Goal: Transaction & Acquisition: Obtain resource

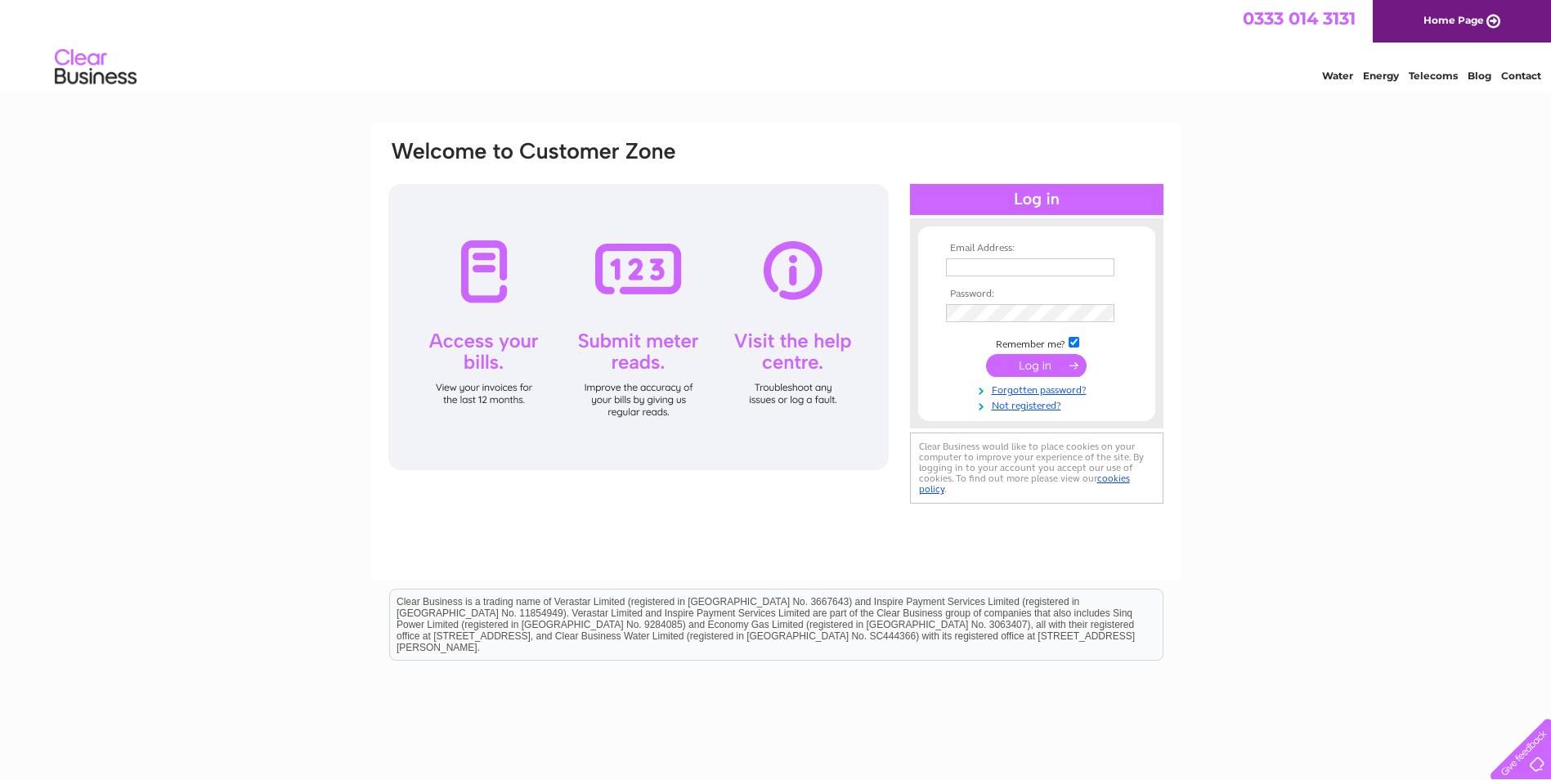
type input "vivienne.thorpe@bridon-bekaert.com"
click at [1075, 365] on input "submit" at bounding box center [1036, 365] width 101 height 23
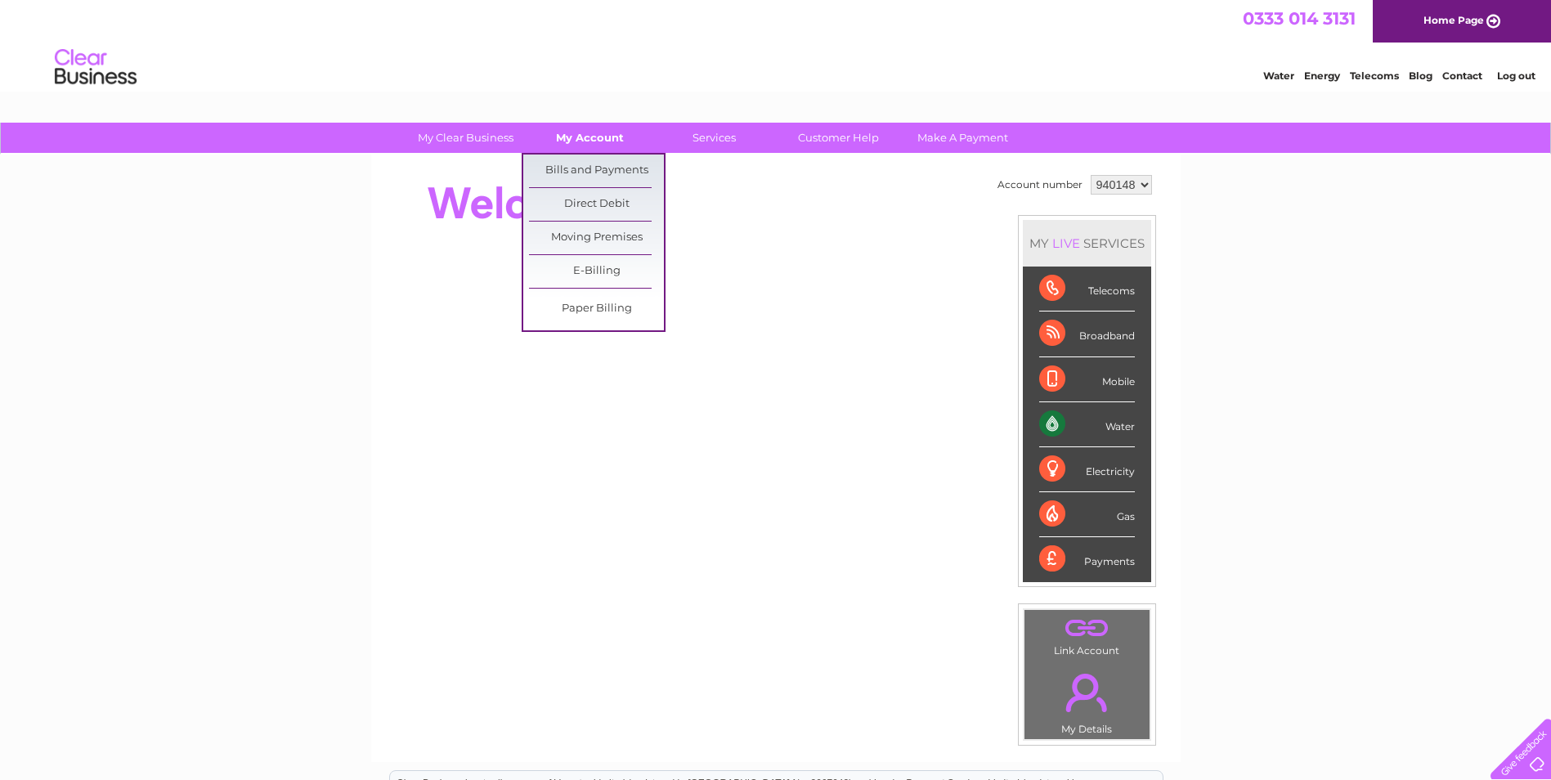
click at [602, 132] on link "My Account" at bounding box center [590, 138] width 135 height 30
click at [599, 174] on link "Bills and Payments" at bounding box center [596, 171] width 135 height 33
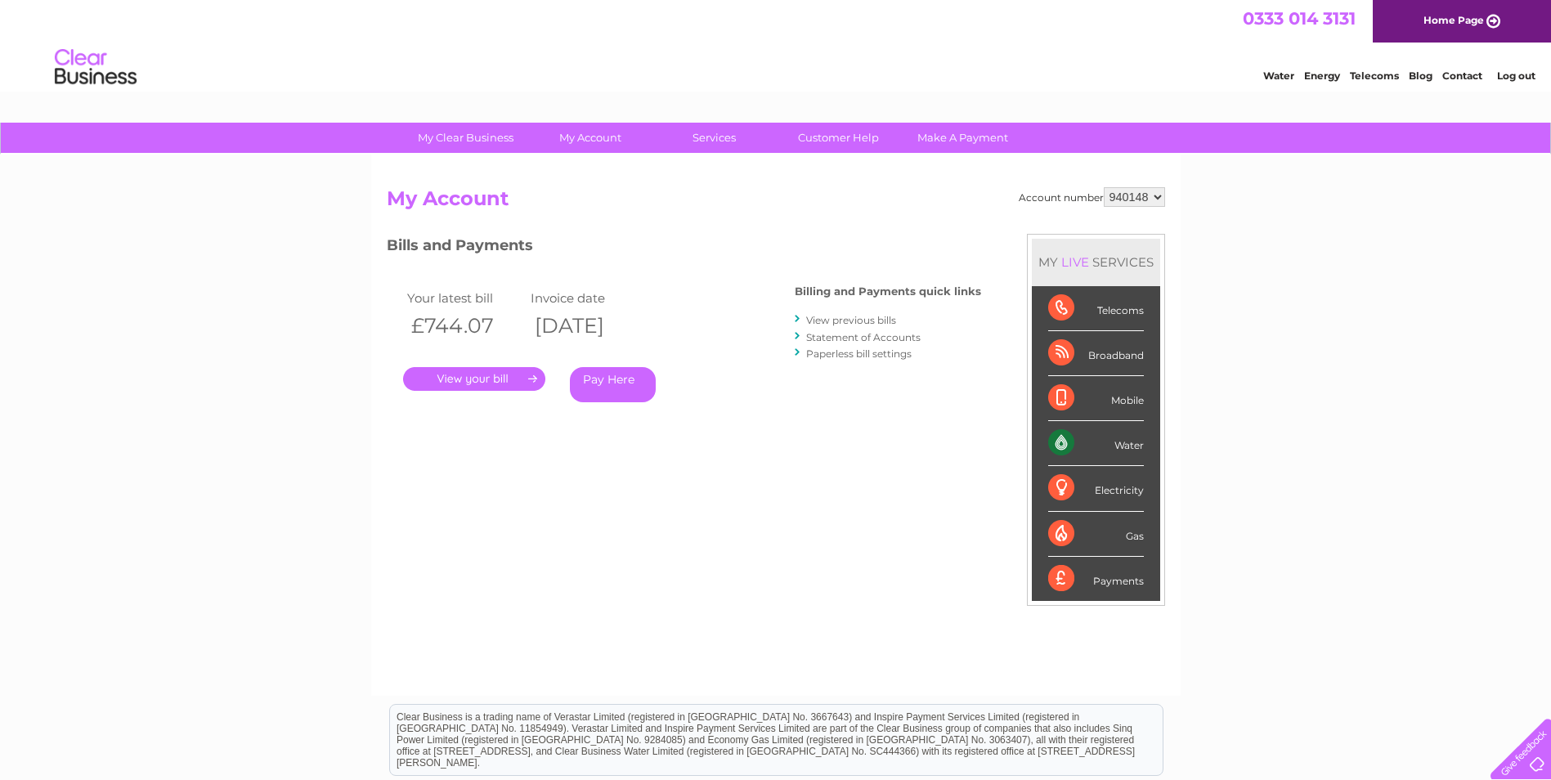
click at [514, 379] on link "." at bounding box center [474, 379] width 142 height 24
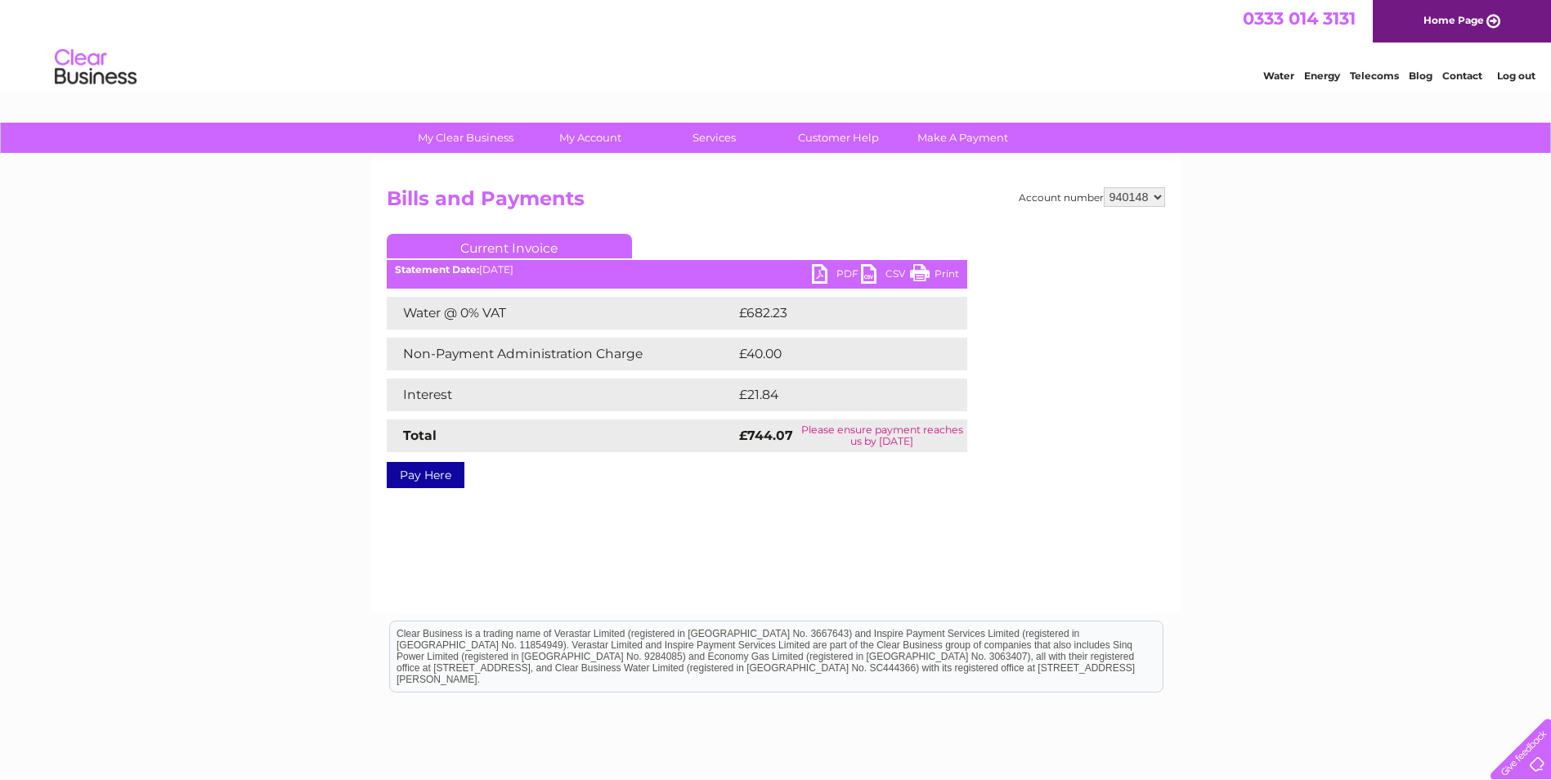
click at [819, 272] on link "PDF" at bounding box center [836, 276] width 49 height 24
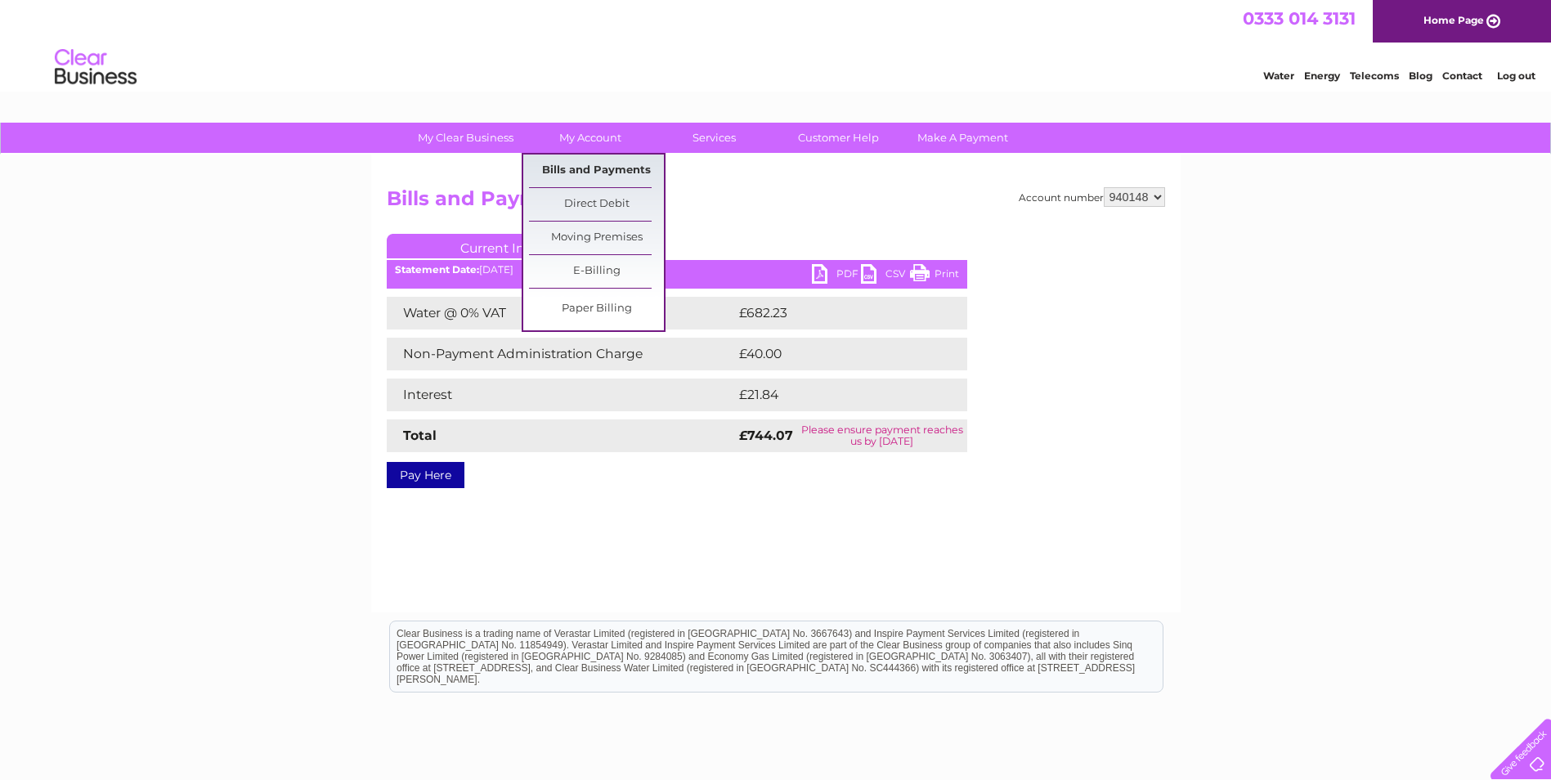
click at [584, 161] on link "Bills and Payments" at bounding box center [596, 171] width 135 height 33
click at [590, 169] on link "Bills and Payments" at bounding box center [596, 171] width 135 height 33
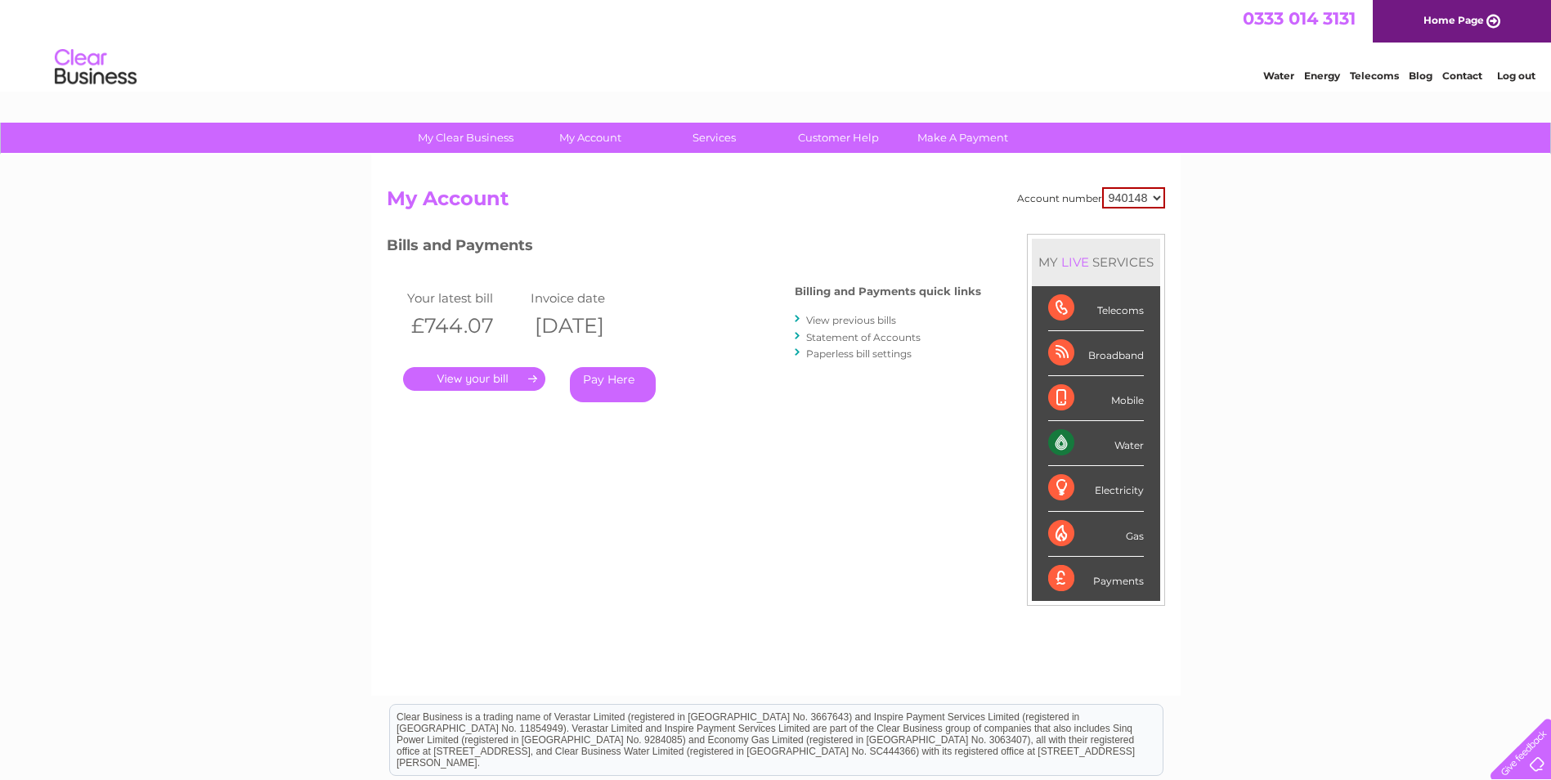
click at [867, 336] on link "Statement of Accounts" at bounding box center [863, 337] width 114 height 12
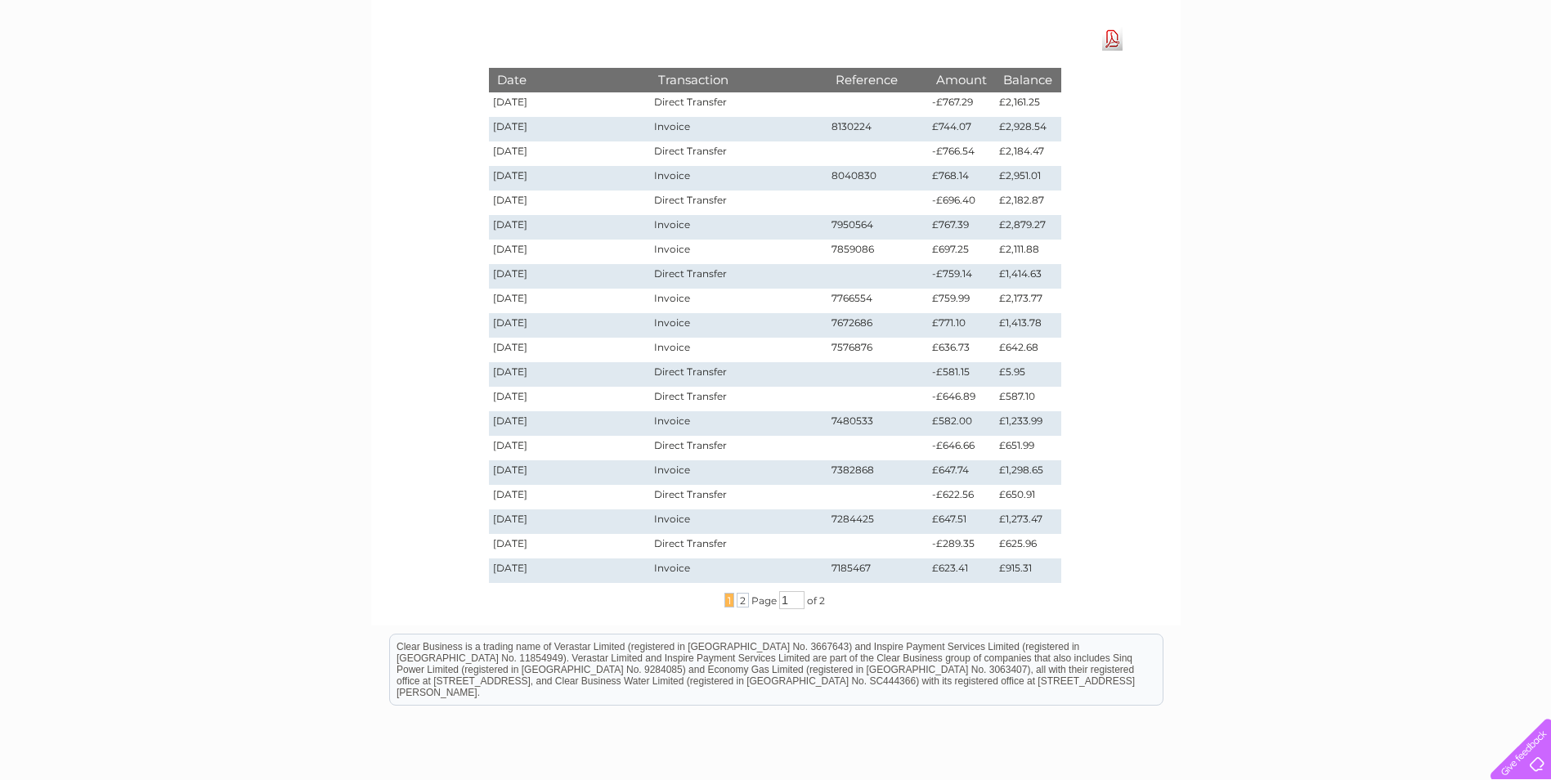
scroll to position [245, 0]
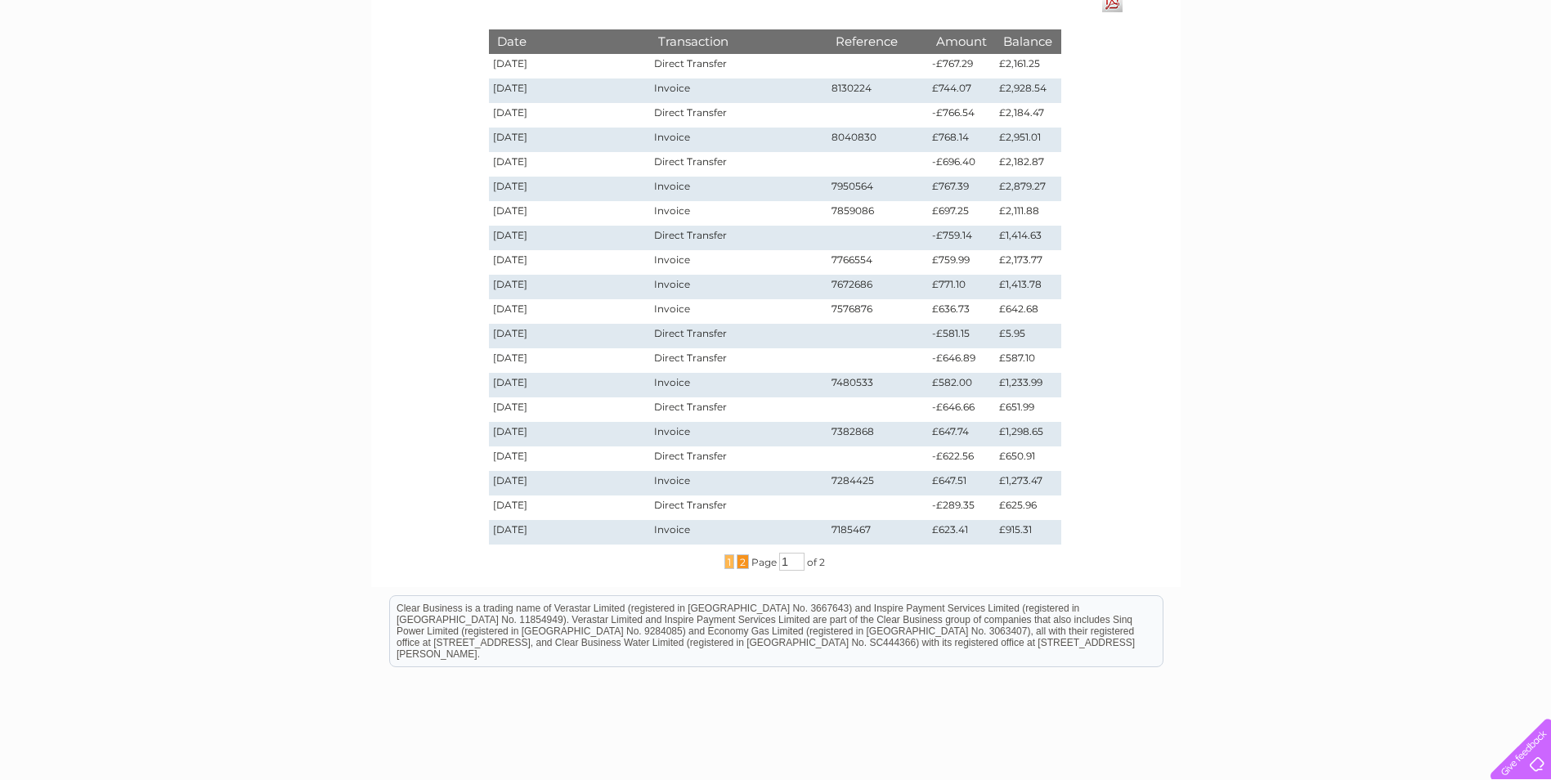
click at [738, 565] on span "2" at bounding box center [743, 562] width 12 height 15
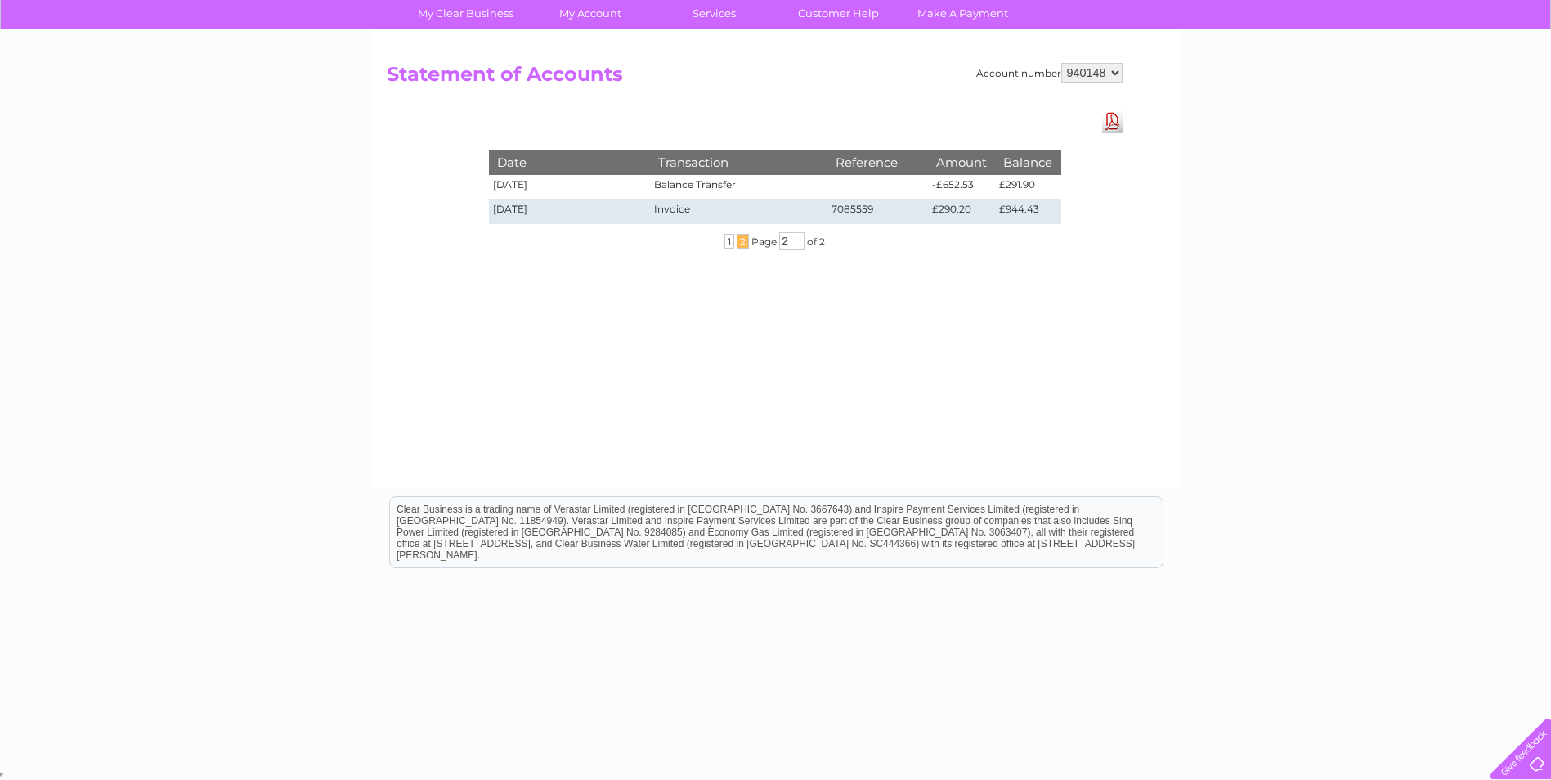
scroll to position [124, 0]
click at [1111, 121] on link "Download Pdf" at bounding box center [1112, 122] width 20 height 24
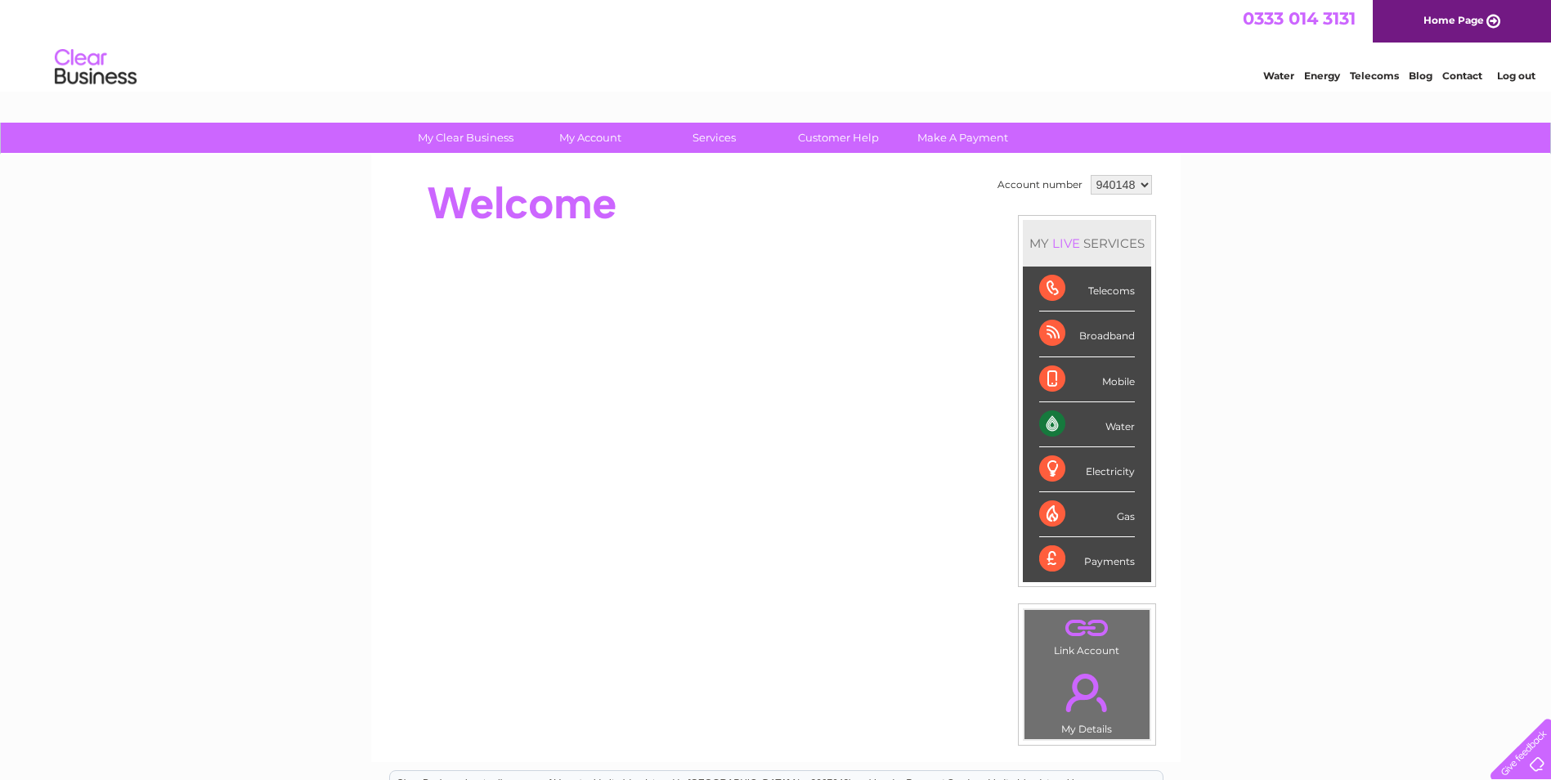
click at [1456, 76] on link "Contact" at bounding box center [1463, 76] width 40 height 12
click at [1497, 19] on link "Home Page" at bounding box center [1462, 21] width 178 height 43
